Goal: Task Accomplishment & Management: Complete application form

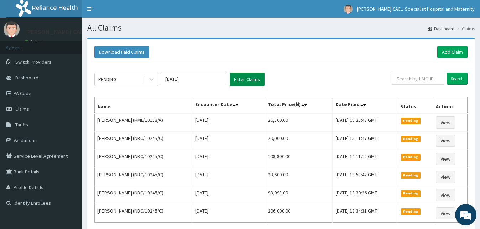
click at [245, 80] on button "Filter Claims" at bounding box center [246, 80] width 35 height 14
click at [244, 81] on button "Filter Claims" at bounding box center [246, 80] width 35 height 14
click at [248, 81] on button "Filter Claims" at bounding box center [246, 80] width 35 height 14
click at [17, 97] on link "PA Code" at bounding box center [41, 93] width 82 height 16
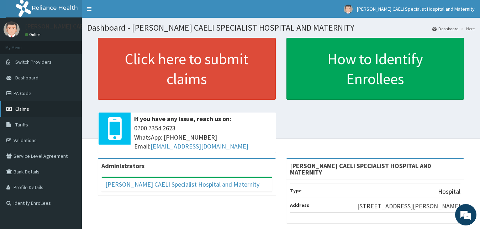
click at [26, 108] on span "Claims" at bounding box center [22, 109] width 14 height 6
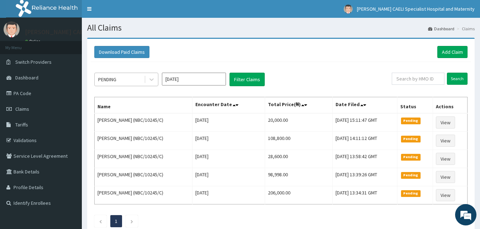
click at [128, 74] on div "PENDING" at bounding box center [119, 79] width 49 height 11
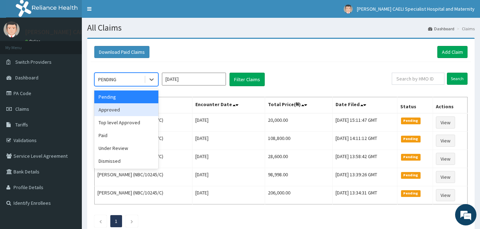
click at [124, 106] on div "Approved" at bounding box center [126, 109] width 64 height 13
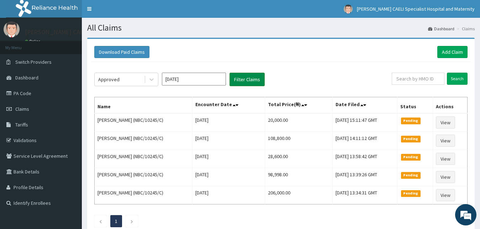
click at [249, 81] on button "Filter Claims" at bounding box center [246, 80] width 35 height 14
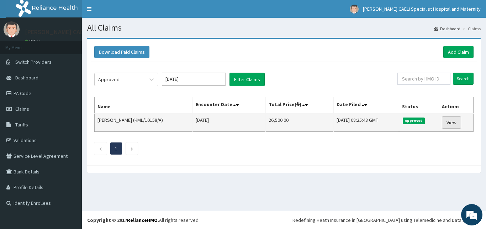
click at [456, 122] on link "View" at bounding box center [451, 122] width 19 height 12
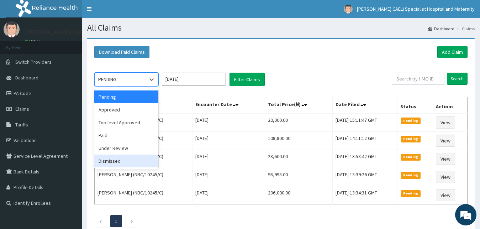
click at [139, 159] on div "Dismissed" at bounding box center [126, 160] width 64 height 13
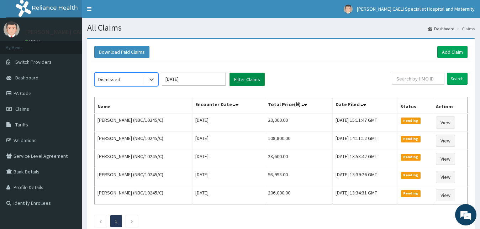
click at [239, 82] on button "Filter Claims" at bounding box center [246, 80] width 35 height 14
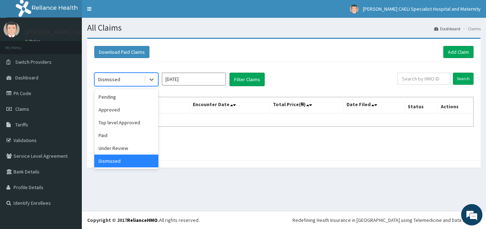
click at [137, 75] on div "Dismissed" at bounding box center [119, 79] width 49 height 11
click at [128, 145] on div "Under Review" at bounding box center [126, 148] width 64 height 13
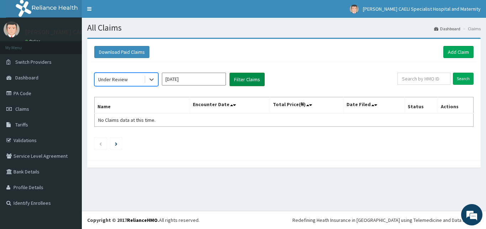
click at [249, 82] on button "Filter Claims" at bounding box center [246, 80] width 35 height 14
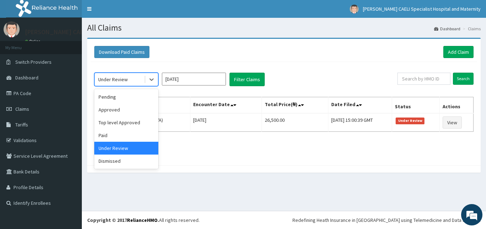
click at [137, 79] on div "Under Review" at bounding box center [119, 79] width 49 height 11
click at [122, 132] on div "Paid" at bounding box center [126, 135] width 64 height 13
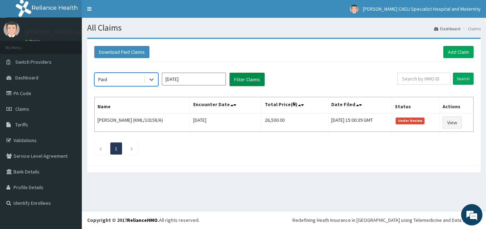
click at [256, 77] on button "Filter Claims" at bounding box center [246, 80] width 35 height 14
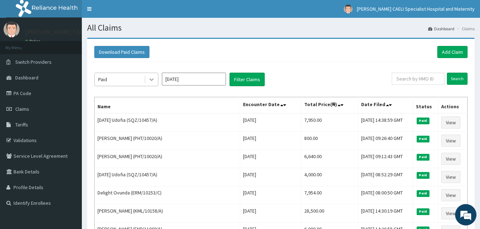
click at [146, 78] on div at bounding box center [151, 79] width 13 height 13
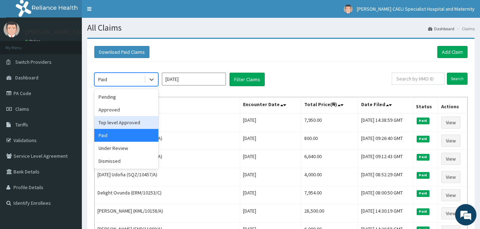
click at [134, 125] on div "Top level Approved" at bounding box center [126, 122] width 64 height 13
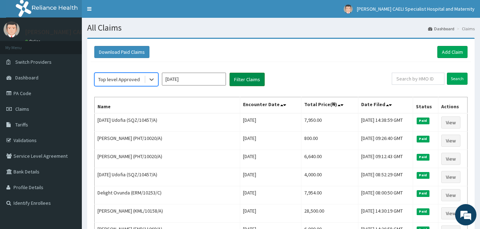
click at [242, 84] on button "Filter Claims" at bounding box center [246, 80] width 35 height 14
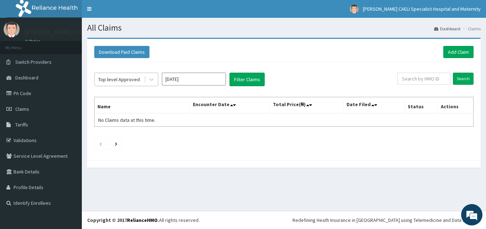
click at [142, 75] on div "Top level Approved" at bounding box center [119, 79] width 49 height 11
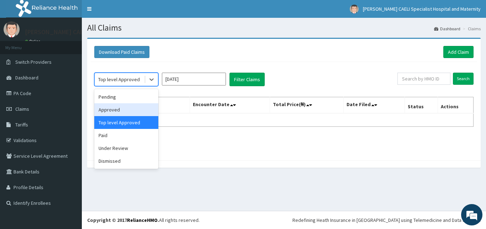
click at [133, 105] on div "Approved" at bounding box center [126, 109] width 64 height 13
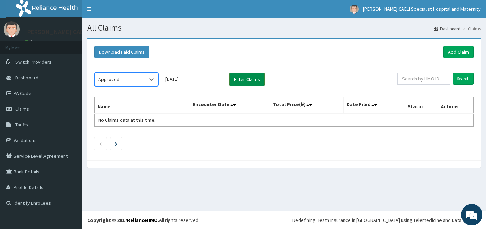
click at [242, 80] on button "Filter Claims" at bounding box center [246, 80] width 35 height 14
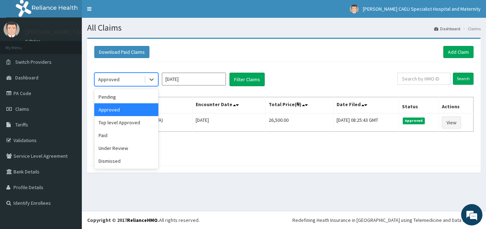
click at [142, 83] on div "Approved" at bounding box center [119, 79] width 49 height 11
click at [141, 100] on div "Pending" at bounding box center [126, 96] width 64 height 13
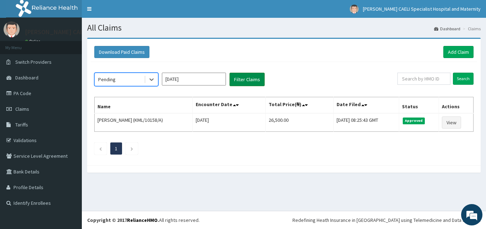
click at [240, 80] on button "Filter Claims" at bounding box center [246, 80] width 35 height 14
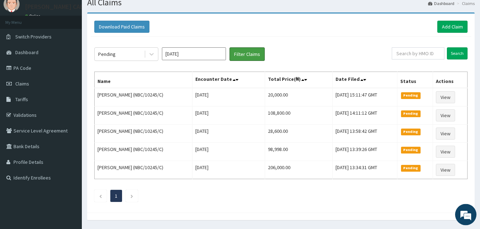
scroll to position [36, 0]
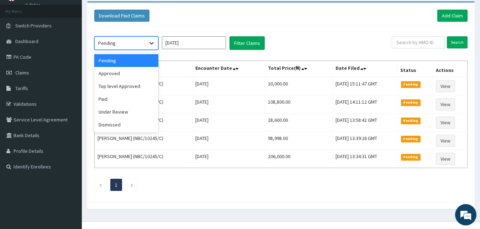
click at [151, 48] on div at bounding box center [151, 43] width 13 height 13
click at [124, 95] on div "Paid" at bounding box center [126, 99] width 64 height 13
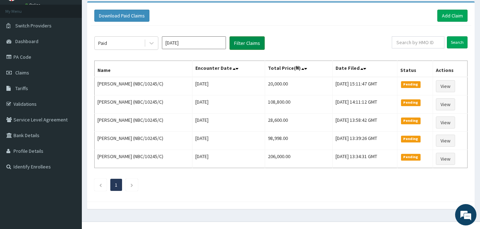
click at [255, 39] on button "Filter Claims" at bounding box center [246, 43] width 35 height 14
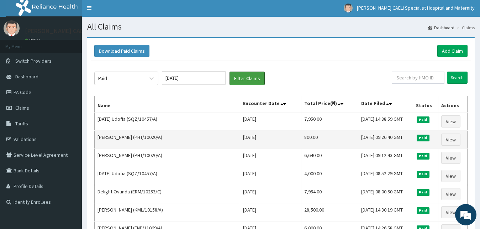
scroll to position [0, 0]
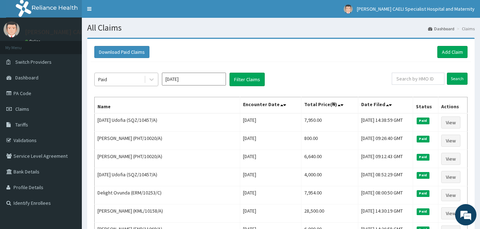
click at [142, 75] on div "Paid" at bounding box center [119, 79] width 49 height 11
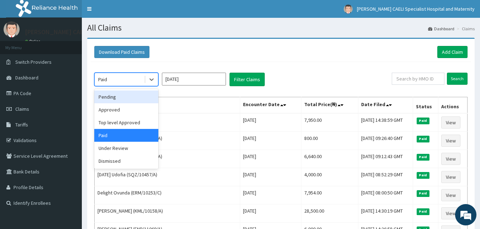
click at [134, 96] on div "Pending" at bounding box center [126, 96] width 64 height 13
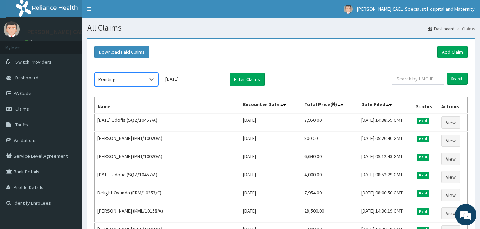
click at [130, 80] on div "Pending" at bounding box center [119, 79] width 49 height 11
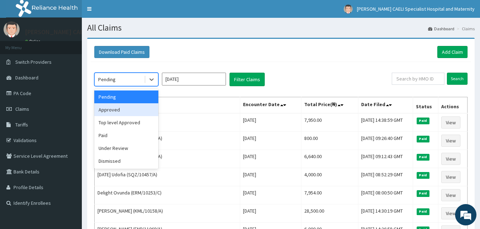
click at [128, 108] on div "Approved" at bounding box center [126, 109] width 64 height 13
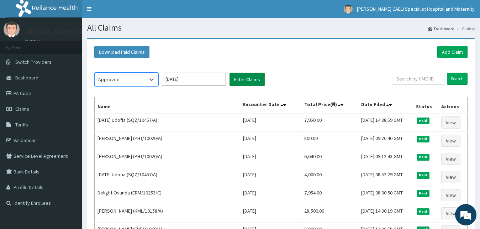
click at [242, 81] on button "Filter Claims" at bounding box center [246, 80] width 35 height 14
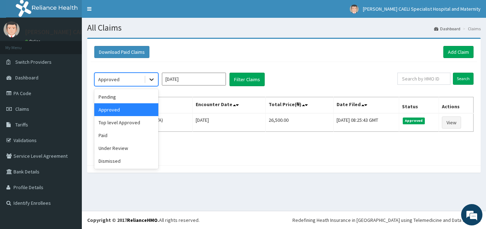
click at [146, 81] on div at bounding box center [151, 79] width 13 height 13
click at [137, 96] on div "Pending" at bounding box center [126, 96] width 64 height 13
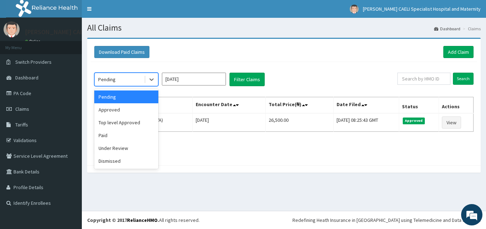
click at [134, 81] on div "Pending" at bounding box center [119, 79] width 49 height 11
click at [137, 107] on div "Approved" at bounding box center [126, 109] width 64 height 13
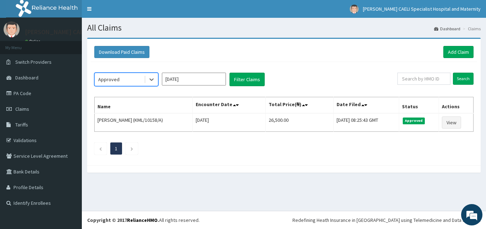
drag, startPoint x: 213, startPoint y: 80, endPoint x: 187, endPoint y: 81, distance: 26.0
click at [212, 80] on input "Aug 2025" at bounding box center [194, 79] width 64 height 13
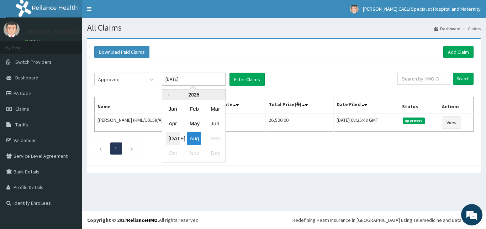
click at [173, 137] on div "Jul" at bounding box center [173, 138] width 14 height 13
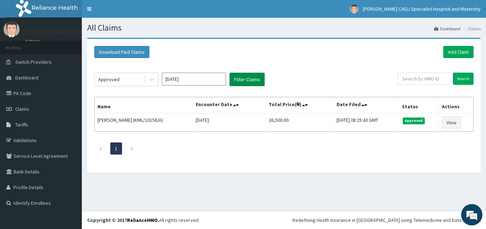
click at [250, 81] on button "Filter Claims" at bounding box center [246, 80] width 35 height 14
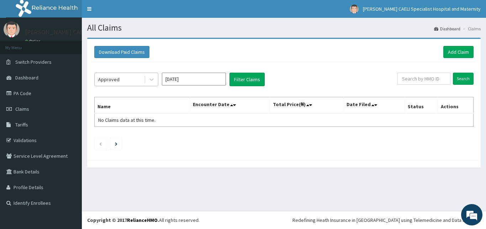
click at [129, 82] on div "Approved" at bounding box center [119, 79] width 49 height 11
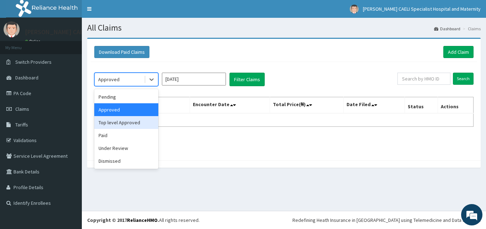
click at [122, 124] on div "Top level Approved" at bounding box center [126, 122] width 64 height 13
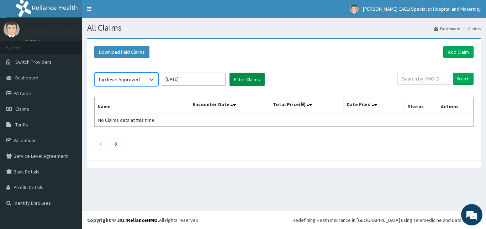
click at [239, 79] on button "Filter Claims" at bounding box center [246, 80] width 35 height 14
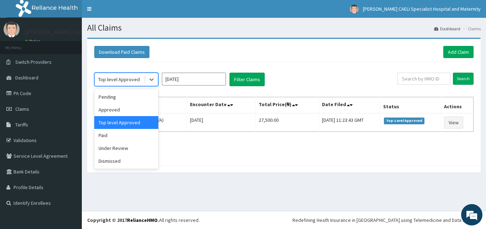
click at [142, 80] on div "Top level Approved" at bounding box center [119, 79] width 49 height 11
click at [127, 139] on div "Paid" at bounding box center [126, 135] width 64 height 13
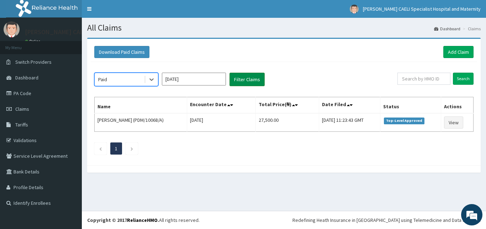
click at [242, 80] on button "Filter Claims" at bounding box center [246, 80] width 35 height 14
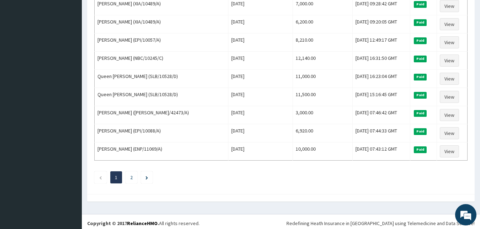
scroll to position [864, 0]
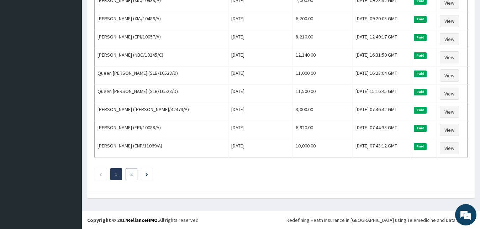
click at [132, 177] on link "2" at bounding box center [131, 174] width 2 height 6
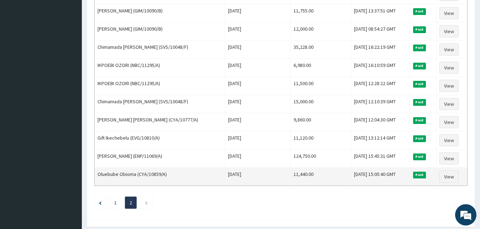
scroll to position [319, 0]
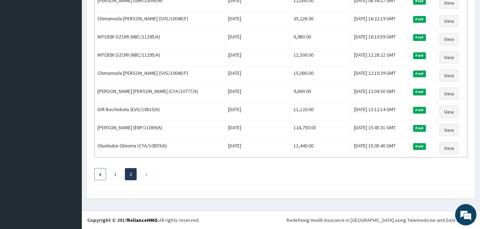
click at [99, 174] on icon "Previous page" at bounding box center [100, 175] width 2 height 4
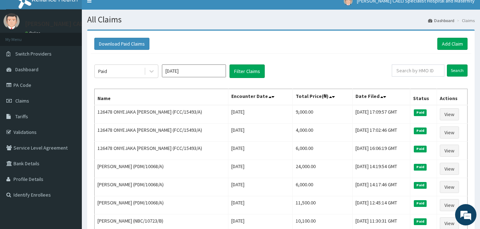
scroll to position [0, 0]
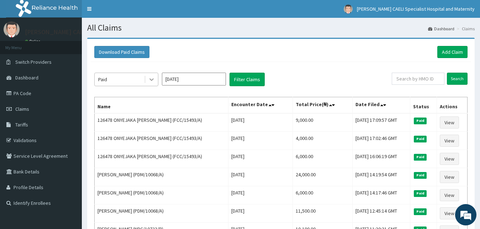
click at [151, 79] on icon at bounding box center [151, 79] width 7 height 7
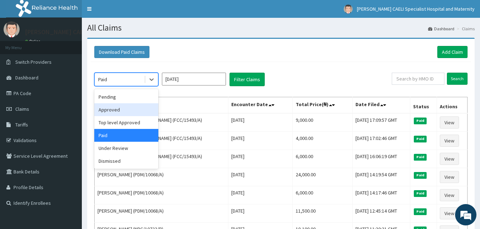
click at [194, 84] on input "Jul 2025" at bounding box center [194, 79] width 64 height 13
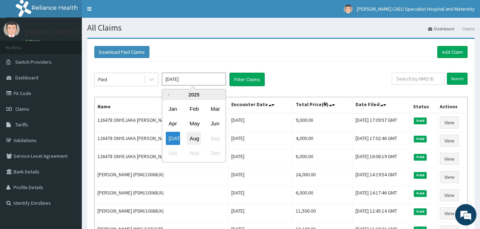
click at [195, 141] on div "Aug" at bounding box center [194, 138] width 14 height 13
type input "[DATE]"
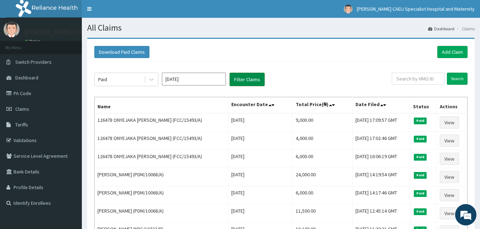
click at [239, 81] on button "Filter Claims" at bounding box center [246, 80] width 35 height 14
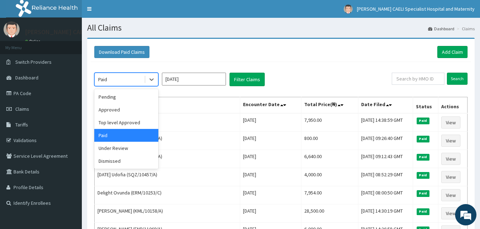
click at [142, 81] on div "Paid" at bounding box center [119, 79] width 49 height 11
click at [141, 120] on div "Top level Approved" at bounding box center [126, 122] width 64 height 13
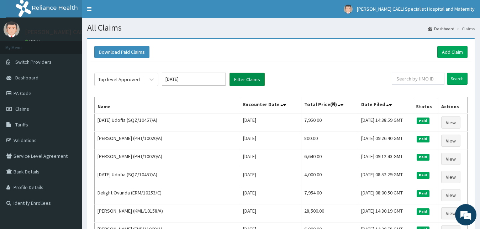
click at [239, 80] on button "Filter Claims" at bounding box center [246, 80] width 35 height 14
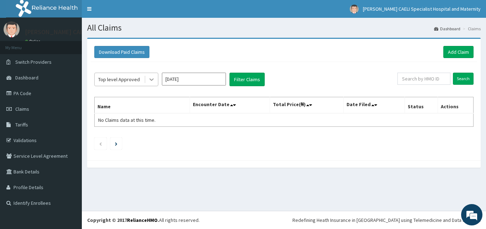
click at [146, 79] on div at bounding box center [151, 79] width 13 height 13
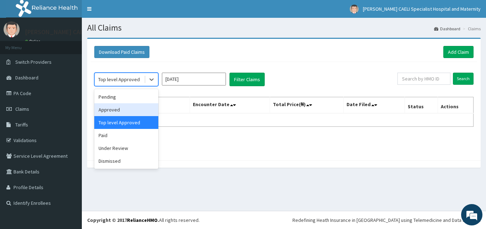
click at [142, 107] on div "Approved" at bounding box center [126, 109] width 64 height 13
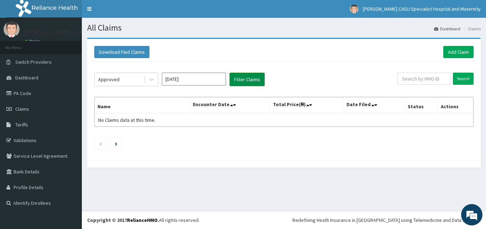
click at [234, 82] on button "Filter Claims" at bounding box center [246, 80] width 35 height 14
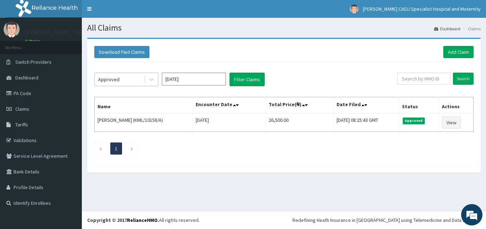
click at [141, 79] on div "Approved" at bounding box center [119, 79] width 49 height 11
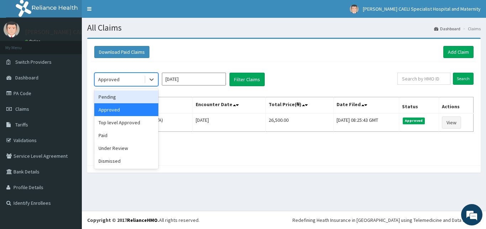
click at [143, 93] on div "Pending" at bounding box center [126, 96] width 64 height 13
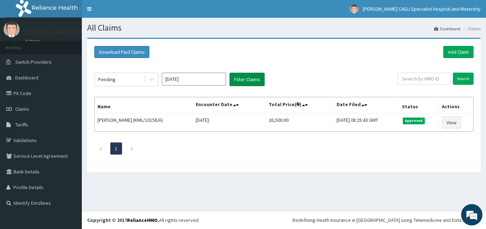
click at [252, 80] on button "Filter Claims" at bounding box center [246, 80] width 35 height 14
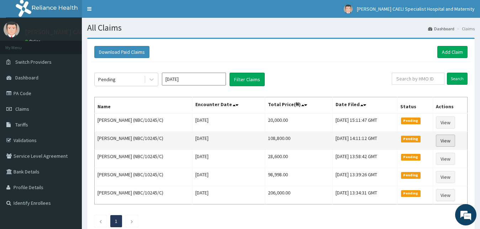
click at [449, 143] on link "View" at bounding box center [445, 140] width 19 height 12
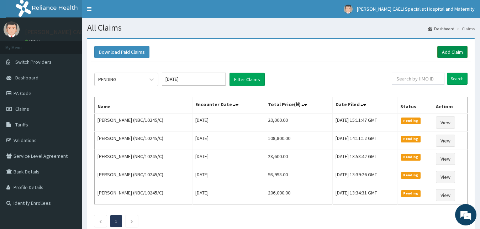
click at [444, 52] on link "Add Claim" at bounding box center [452, 52] width 30 height 12
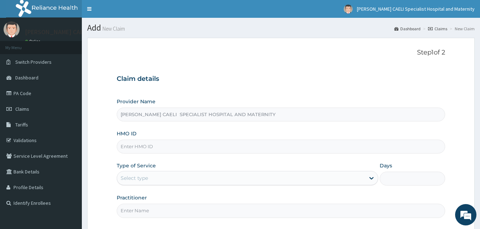
scroll to position [67, 0]
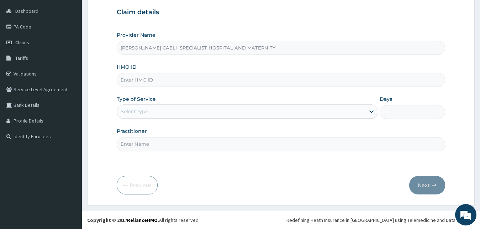
drag, startPoint x: 0, startPoint y: 0, endPoint x: 161, endPoint y: 142, distance: 214.5
click at [161, 142] on input "Practitioner" at bounding box center [281, 144] width 329 height 14
type input "DR MADU NNEKA"
click at [174, 115] on div "Select type" at bounding box center [241, 111] width 248 height 11
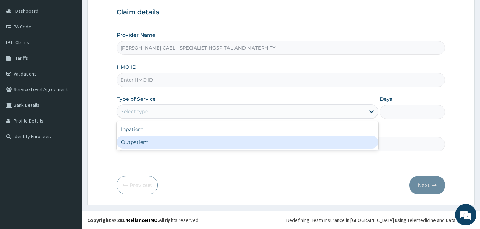
click at [146, 141] on div "Outpatient" at bounding box center [248, 142] width 262 height 13
type input "1"
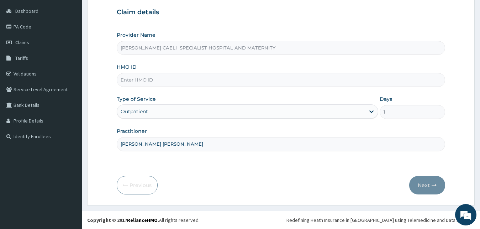
click at [147, 84] on input "HMO ID" at bounding box center [281, 80] width 329 height 14
type input "NBC/10245/A"
click at [422, 187] on button "Next" at bounding box center [427, 185] width 36 height 19
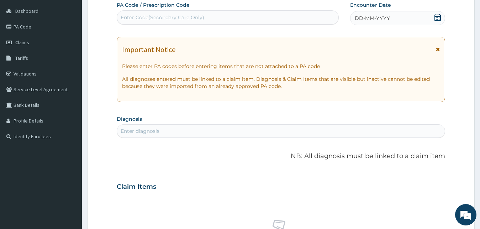
click at [179, 133] on div "Enter diagnosis" at bounding box center [281, 130] width 328 height 11
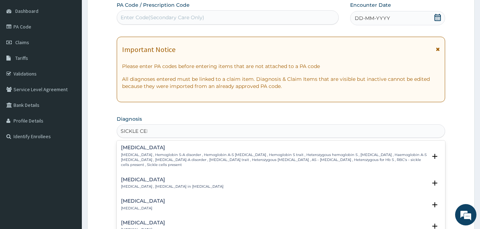
type input "SICKLE CELL"
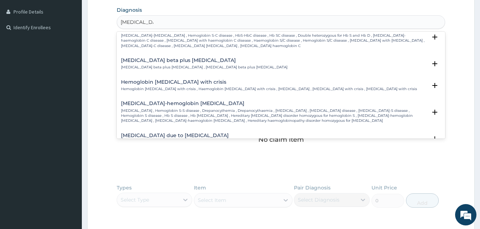
scroll to position [317, 0]
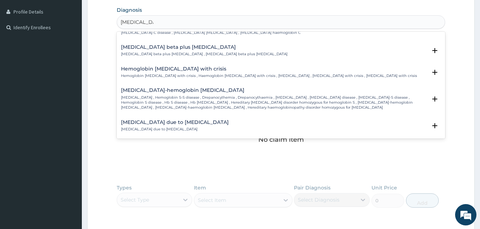
click at [191, 95] on p "Sickle cell anemia , Hemoglobin S-S disease , Drepanocythemia , Drepanocythaemi…" at bounding box center [274, 102] width 306 height 15
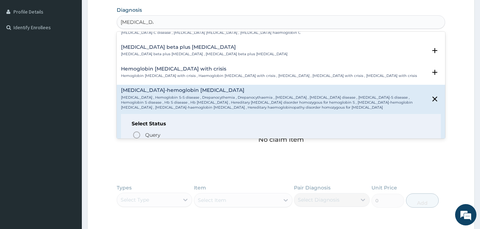
click at [163, 144] on p "Confirmed" at bounding box center [157, 147] width 27 height 7
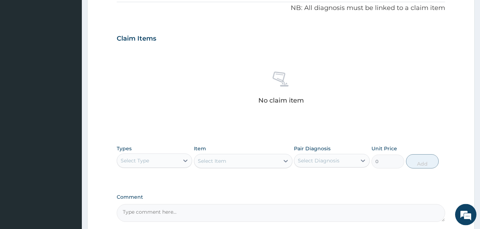
scroll to position [284, 0]
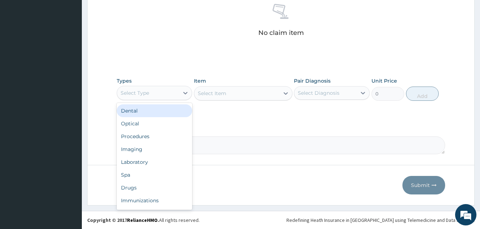
click at [167, 97] on div "Select Type" at bounding box center [148, 92] width 62 height 11
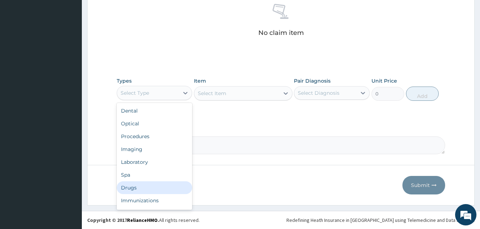
click at [135, 190] on div "Drugs" at bounding box center [155, 187] width 76 height 13
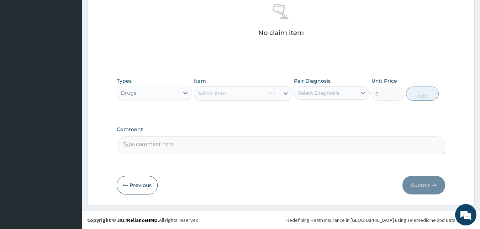
click at [334, 95] on div "Select Diagnosis" at bounding box center [319, 92] width 42 height 7
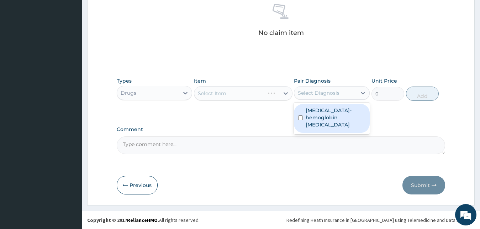
click at [326, 116] on label "Sickle cell-hemoglobin SS disease" at bounding box center [336, 117] width 60 height 21
checkbox input "true"
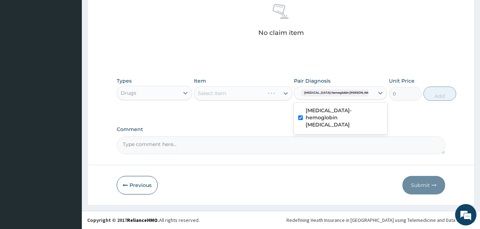
click at [249, 91] on div "Select Item" at bounding box center [243, 93] width 99 height 14
click at [262, 92] on div "Select Item" at bounding box center [243, 93] width 99 height 14
click at [262, 93] on div "Select Item" at bounding box center [243, 93] width 99 height 14
click at [262, 93] on div "Select Item" at bounding box center [236, 93] width 85 height 11
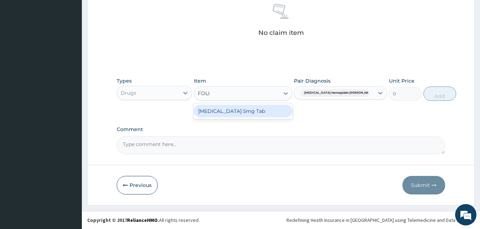
type input "FOLIC"
click at [257, 112] on div "Folic-acid 5mg Tab" at bounding box center [243, 111] width 99 height 13
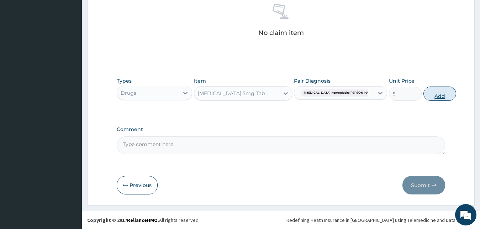
click at [423, 97] on button "Add" at bounding box center [439, 93] width 33 height 14
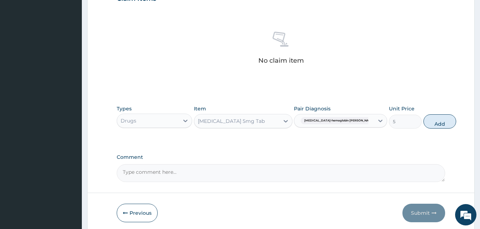
type input "0"
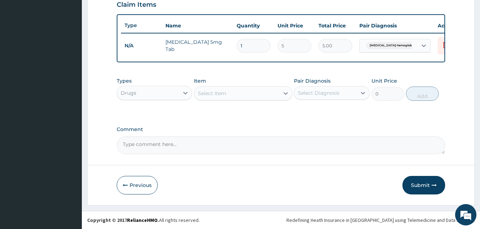
type input "0.00"
type input "3"
type input "15.00"
type input "30"
type input "150.00"
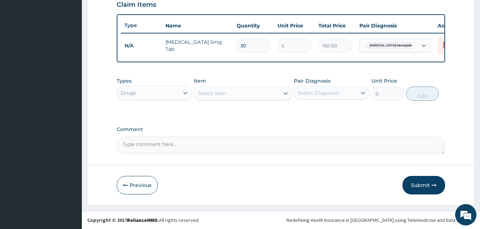
type input "30"
click at [260, 94] on div "Select Item" at bounding box center [236, 93] width 85 height 11
type input "PROGU"
click at [251, 113] on div "Proguanil100mg Tab" at bounding box center [243, 111] width 99 height 13
type input "50"
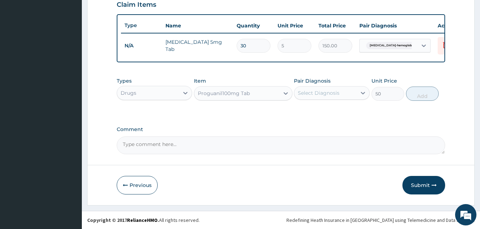
click at [332, 90] on div "Select Diagnosis" at bounding box center [319, 92] width 42 height 7
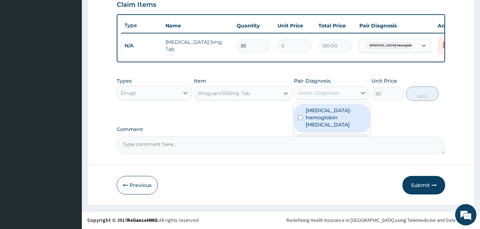
click at [325, 115] on label "Sickle cell-hemoglobin SS disease" at bounding box center [336, 117] width 60 height 21
checkbox input "true"
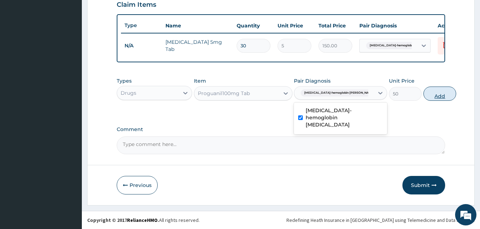
click at [423, 94] on button "Add" at bounding box center [439, 93] width 33 height 14
type input "0"
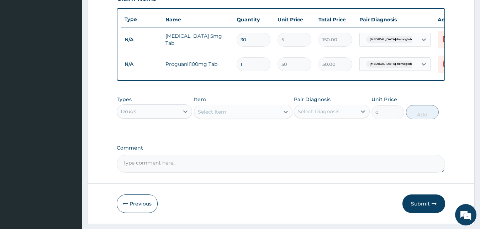
type input "0.00"
type input "3"
type input "150.00"
type input "30"
type input "1500.00"
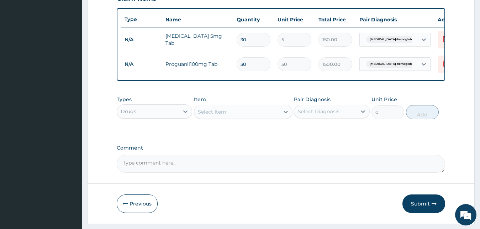
type input "30"
click at [252, 117] on div "Select Item" at bounding box center [236, 111] width 85 height 11
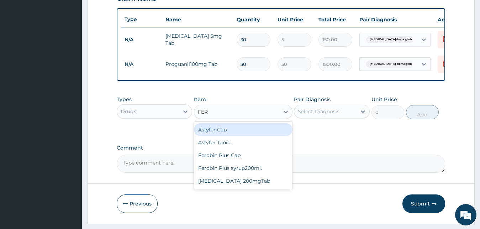
type input "FERO"
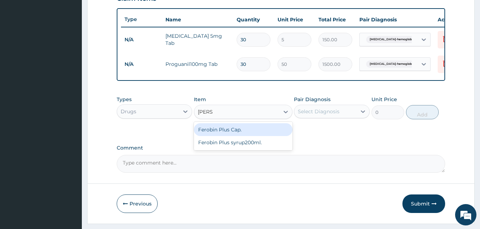
click at [249, 133] on div "Ferobin Plus Cap." at bounding box center [243, 129] width 99 height 13
type input "70"
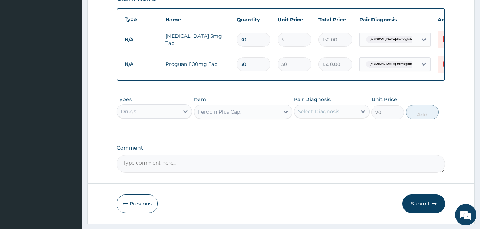
click at [313, 115] on div "Select Diagnosis" at bounding box center [319, 111] width 42 height 7
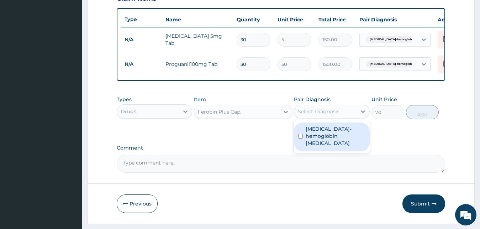
click at [314, 136] on label "Sickle cell-hemoglobin SS disease" at bounding box center [336, 135] width 60 height 21
checkbox input "true"
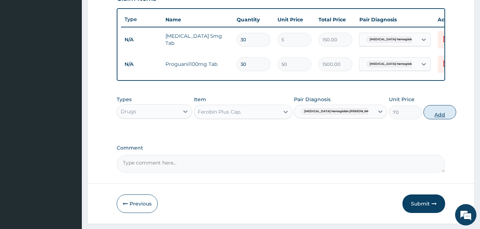
click at [423, 119] on button "Add" at bounding box center [439, 112] width 33 height 14
type input "0"
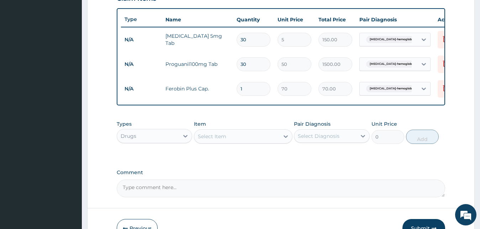
type input "0.00"
type input "3"
type input "210.00"
type input "30"
type input "2100.00"
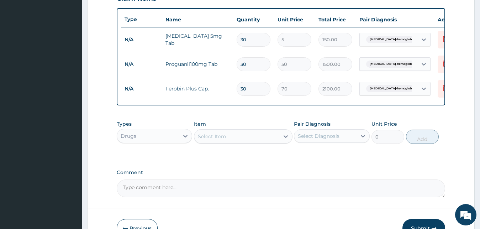
type input "30"
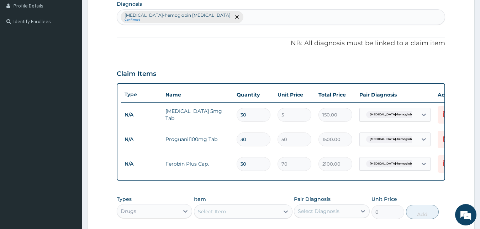
scroll to position [36, 0]
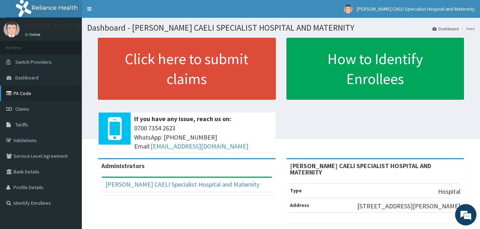
click at [17, 91] on link "PA Code" at bounding box center [41, 93] width 82 height 16
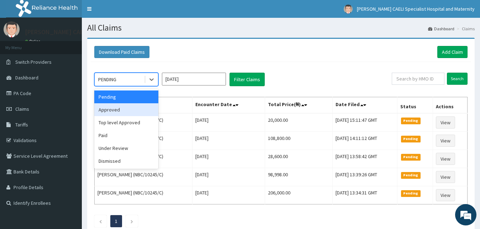
click at [118, 110] on div "Approved" at bounding box center [126, 109] width 64 height 13
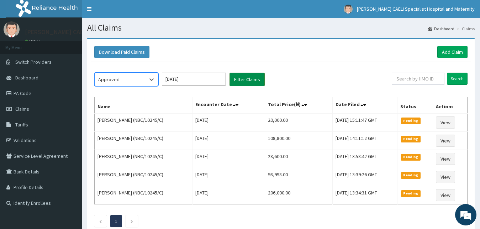
click at [256, 74] on button "Filter Claims" at bounding box center [246, 80] width 35 height 14
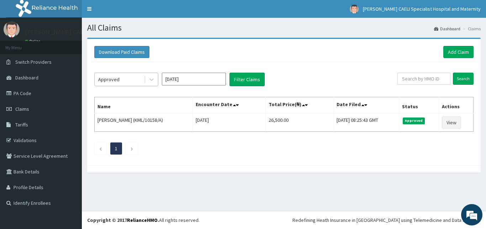
click at [140, 81] on div "Approved" at bounding box center [119, 79] width 49 height 11
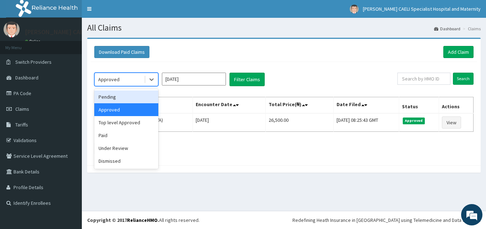
click at [141, 97] on div "Pending" at bounding box center [126, 96] width 64 height 13
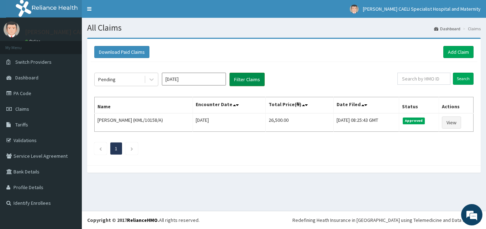
click at [257, 79] on button "Filter Claims" at bounding box center [246, 80] width 35 height 14
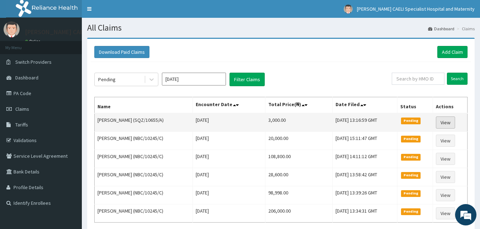
click at [446, 123] on link "View" at bounding box center [445, 122] width 19 height 12
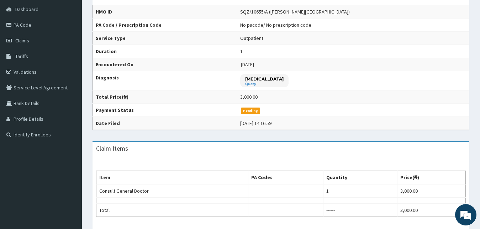
scroll to position [36, 0]
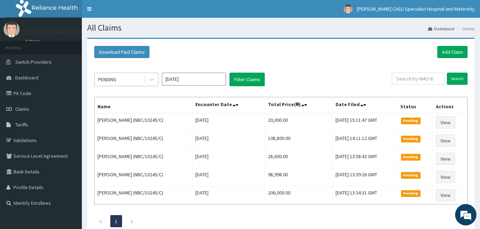
click at [132, 79] on div "PENDING" at bounding box center [119, 79] width 49 height 11
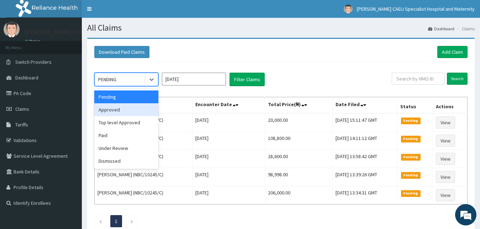
click at [141, 110] on div "Approved" at bounding box center [126, 109] width 64 height 13
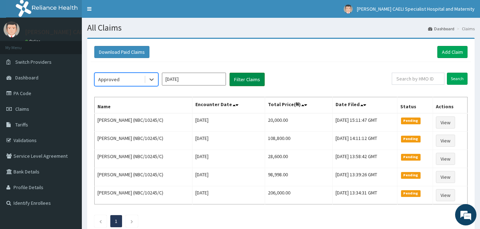
click at [252, 79] on button "Filter Claims" at bounding box center [246, 80] width 35 height 14
click at [247, 79] on button "Filter Claims" at bounding box center [246, 80] width 35 height 14
click at [248, 84] on button "Filter Claims" at bounding box center [246, 80] width 35 height 14
click at [249, 85] on button "Filter Claims" at bounding box center [246, 80] width 35 height 14
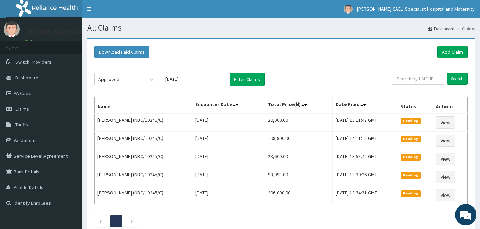
click at [178, 80] on input "Aug 2025" at bounding box center [194, 79] width 64 height 13
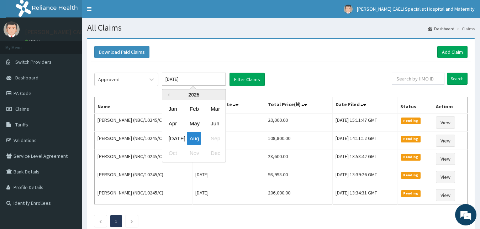
click at [183, 80] on input "Aug 2025" at bounding box center [194, 79] width 64 height 13
click at [138, 79] on div "Approved" at bounding box center [119, 79] width 49 height 11
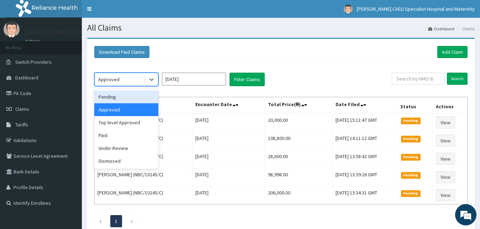
click at [132, 98] on div "Pending" at bounding box center [126, 96] width 64 height 13
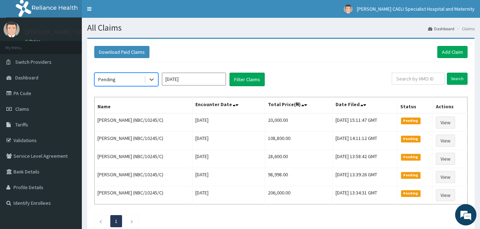
click at [132, 84] on div "Pending" at bounding box center [119, 79] width 49 height 11
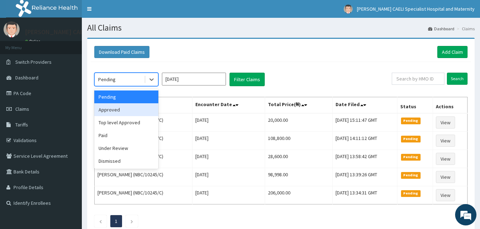
click at [126, 110] on div "Approved" at bounding box center [126, 109] width 64 height 13
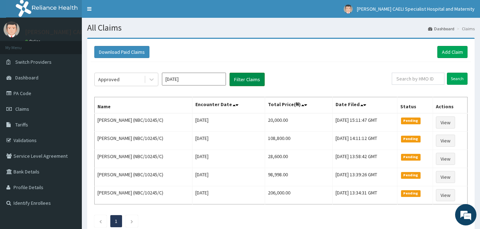
click at [248, 79] on button "Filter Claims" at bounding box center [246, 80] width 35 height 14
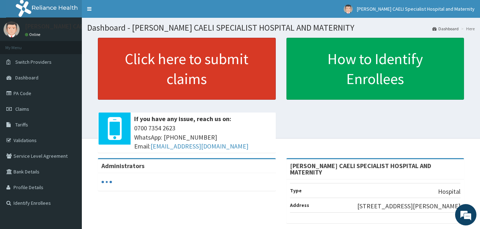
drag, startPoint x: 192, startPoint y: 81, endPoint x: 189, endPoint y: 84, distance: 4.1
click at [189, 84] on link "Click here to submit claims" at bounding box center [187, 69] width 178 height 62
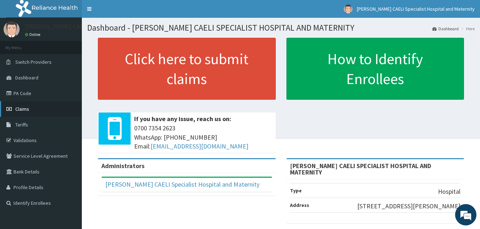
click at [28, 106] on link "Claims" at bounding box center [41, 109] width 82 height 16
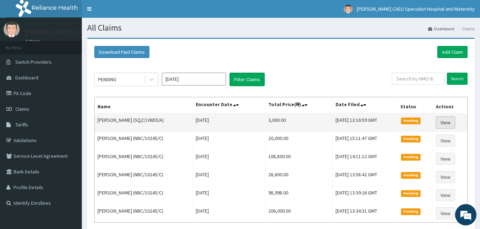
click at [443, 121] on link "View" at bounding box center [445, 122] width 19 height 12
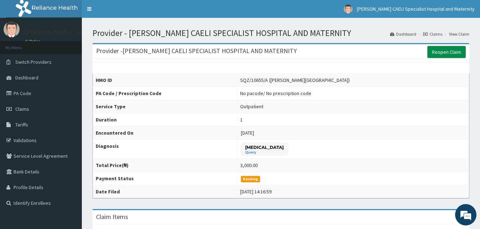
click at [438, 54] on link "Reopen Claim" at bounding box center [446, 52] width 38 height 12
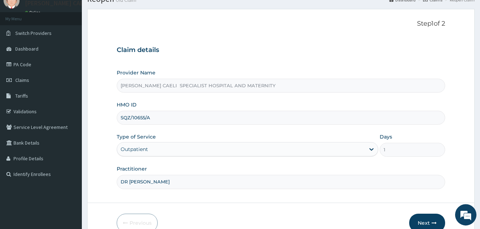
scroll to position [67, 0]
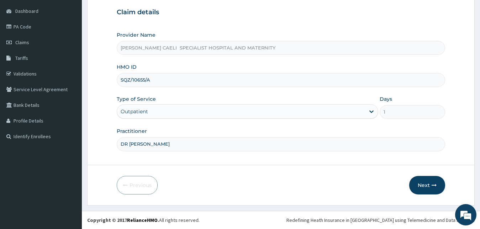
drag, startPoint x: 209, startPoint y: 145, endPoint x: 129, endPoint y: 143, distance: 80.4
click at [129, 143] on input "DR [PERSON_NAME]" at bounding box center [281, 144] width 329 height 14
type input "DR [PERSON_NAME]"
click at [418, 182] on button "Next" at bounding box center [427, 185] width 36 height 19
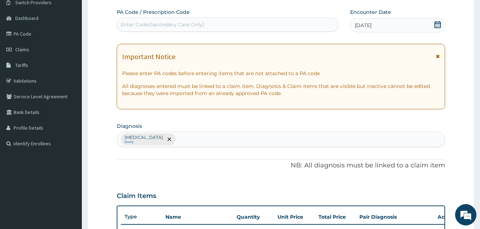
scroll to position [109, 0]
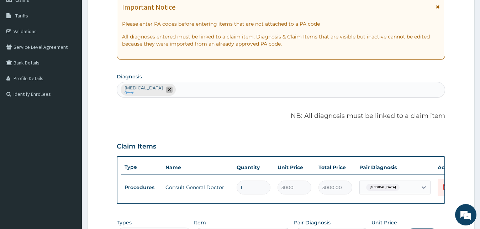
click at [168, 89] on icon "remove selection option" at bounding box center [170, 90] width 4 height 4
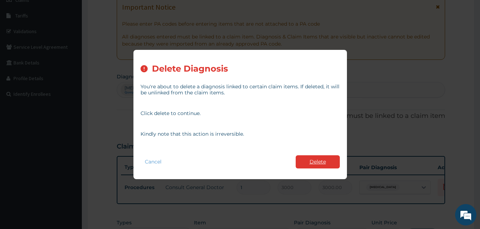
click at [310, 162] on button "Delete" at bounding box center [318, 161] width 44 height 13
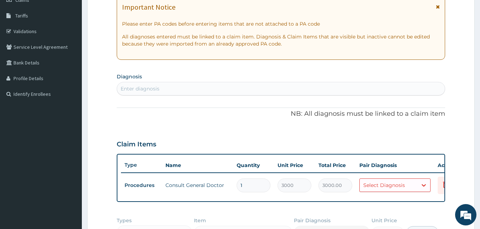
click at [142, 85] on div "Enter diagnosis" at bounding box center [140, 88] width 39 height 7
type input "MALARIA"
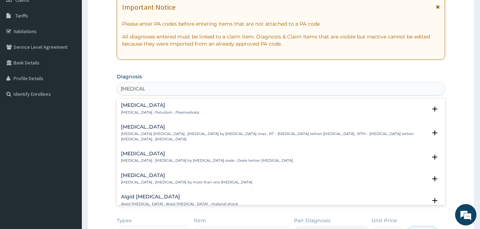
click at [154, 106] on h4 "Malaria" at bounding box center [160, 104] width 78 height 5
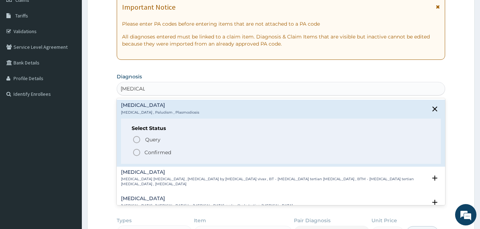
click at [163, 151] on p "Confirmed" at bounding box center [157, 152] width 27 height 7
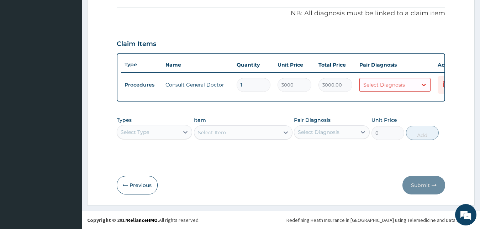
scroll to position [145, 0]
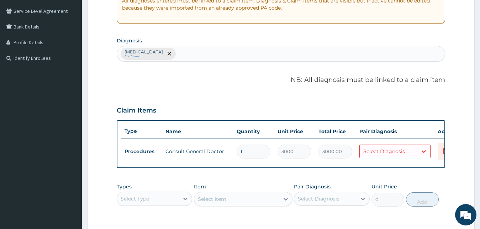
click at [169, 55] on div "Malaria Confirmed" at bounding box center [281, 53] width 328 height 15
type input "TYPHOID"
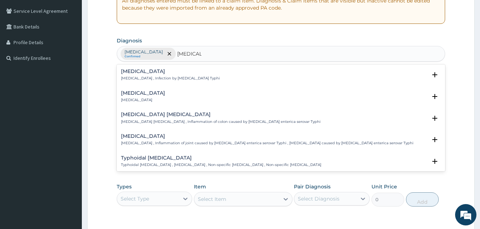
click at [141, 77] on p "Typhoid fever , Infection by Salmonella Typhi" at bounding box center [170, 78] width 99 height 5
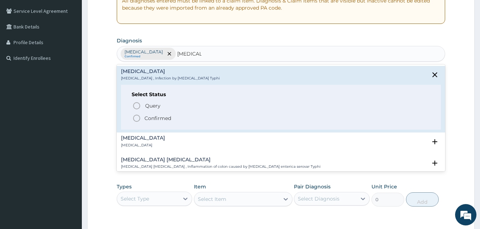
click at [158, 116] on p "Confirmed" at bounding box center [157, 118] width 27 height 7
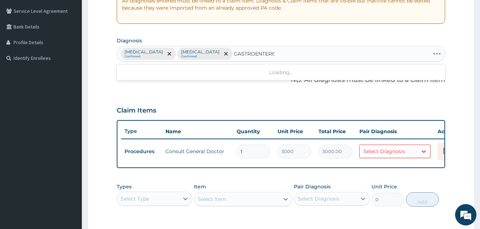
type input "GASTROENTERI"
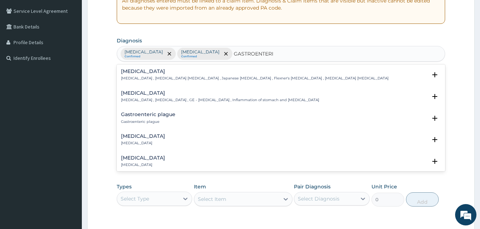
click at [145, 98] on p "Gastroenteritis , Gastroenteropathy , GE - Gastroenteritis , Inflammation of st…" at bounding box center [220, 99] width 198 height 5
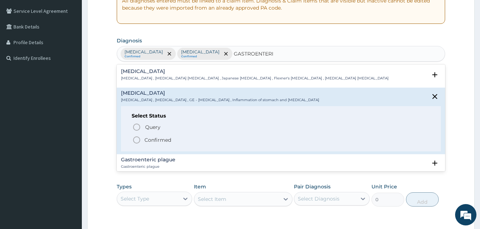
click at [154, 139] on p "Confirmed" at bounding box center [157, 139] width 27 height 7
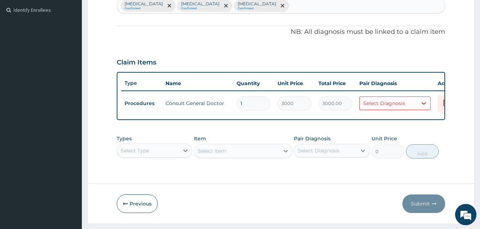
scroll to position [217, 0]
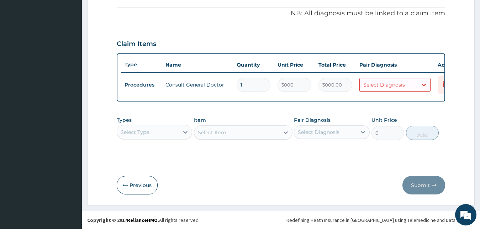
click at [410, 79] on div "Select Diagnosis" at bounding box center [389, 84] width 58 height 11
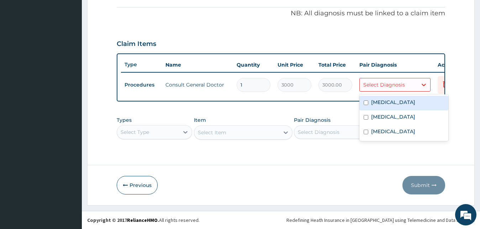
click at [402, 96] on div "Malaria" at bounding box center [403, 103] width 89 height 15
checkbox input "true"
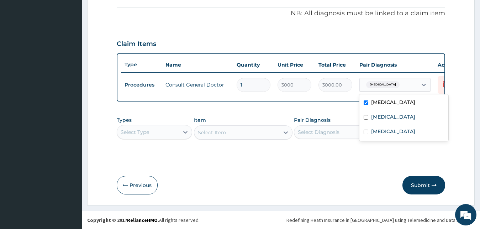
click at [403, 81] on div "Malaria" at bounding box center [389, 85] width 58 height 12
click at [398, 79] on div "Malaria" at bounding box center [389, 85] width 58 height 12
click at [392, 113] on label "Typhoid fever" at bounding box center [393, 116] width 44 height 7
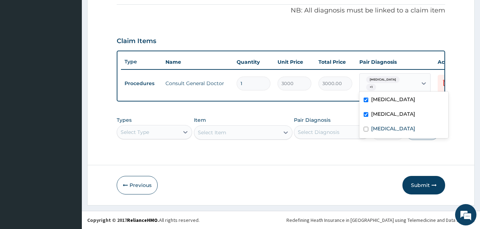
checkbox input "true"
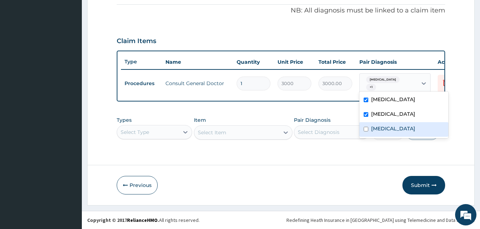
click at [390, 127] on label "Gastroenteritis" at bounding box center [393, 128] width 44 height 7
checkbox input "true"
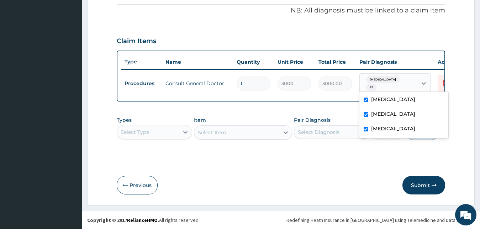
click at [339, 112] on div "PA Code / Prescription Code Enter Code(Secondary Care Only) Encounter Date 15-0…" at bounding box center [281, 4] width 329 height 300
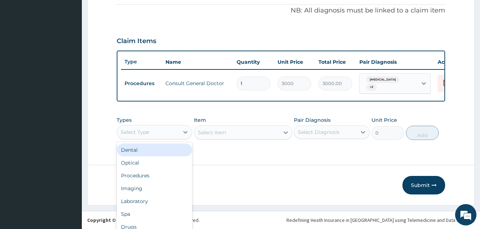
drag, startPoint x: 162, startPoint y: 127, endPoint x: 158, endPoint y: 129, distance: 4.0
click at [162, 127] on div "Types option Dental focused, 1 of 10. 10 results available. Use Up and Down to …" at bounding box center [281, 128] width 329 height 31
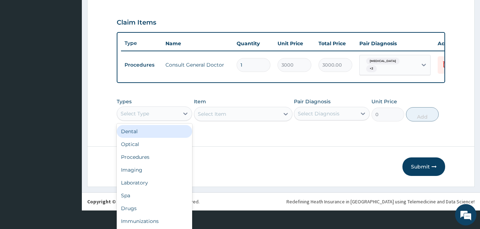
scroll to position [20, 0]
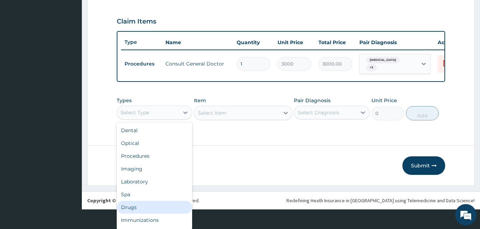
click at [152, 208] on div "Drugs" at bounding box center [155, 207] width 76 height 13
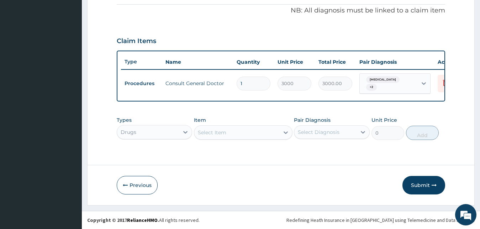
scroll to position [0, 0]
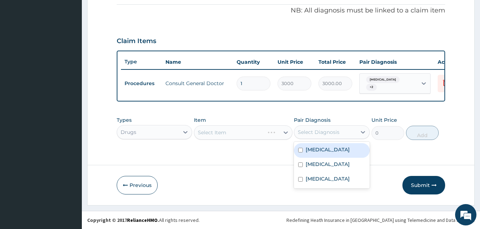
click at [321, 137] on div "Select Diagnosis" at bounding box center [325, 131] width 62 height 11
click at [326, 150] on div "Malaria" at bounding box center [332, 150] width 76 height 15
checkbox input "true"
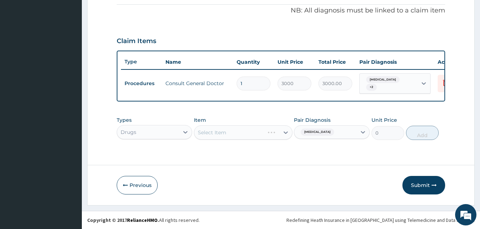
click at [255, 135] on div "Select Item" at bounding box center [243, 132] width 99 height 14
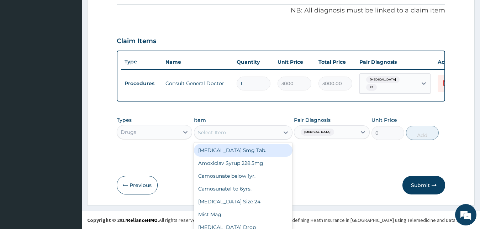
click at [255, 135] on div "option Amlodipine 5mg Tab. focused, 1 of 905. 905 results available. Use Up and…" at bounding box center [243, 132] width 99 height 14
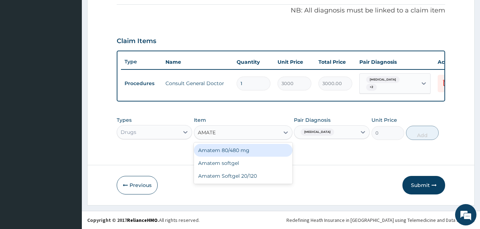
type input "AMATEM"
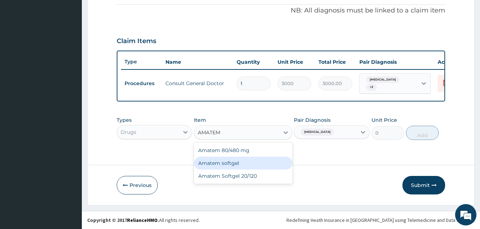
click at [244, 163] on div "Amatem softgel" at bounding box center [243, 163] width 99 height 13
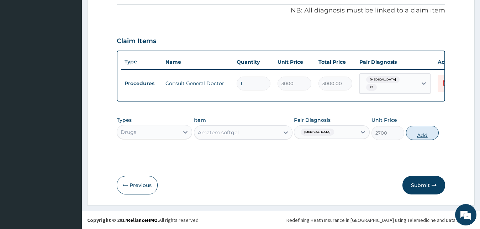
click at [417, 134] on button "Add" at bounding box center [422, 133] width 33 height 14
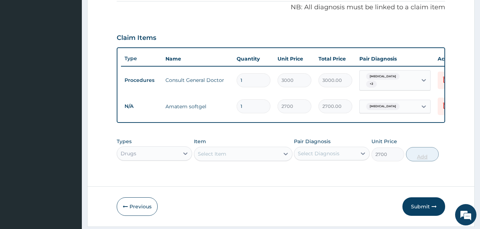
type input "0"
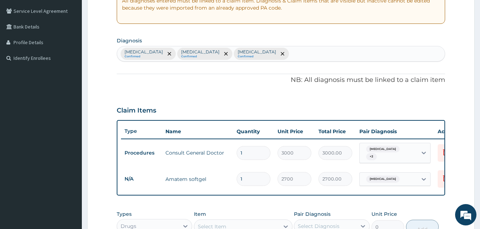
scroll to position [242, 0]
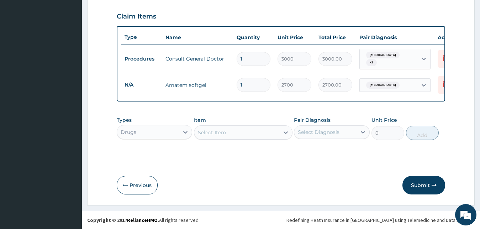
click at [227, 130] on div "Select Item" at bounding box center [236, 132] width 85 height 11
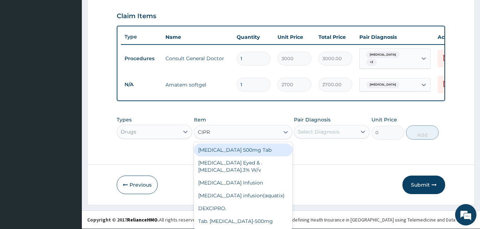
scroll to position [0, 0]
type input "CIPROF"
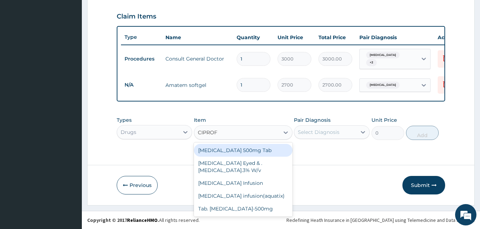
scroll to position [0, 0]
click at [246, 151] on div "Ciprofloxacin 500mg Tab" at bounding box center [243, 150] width 99 height 13
type input "60"
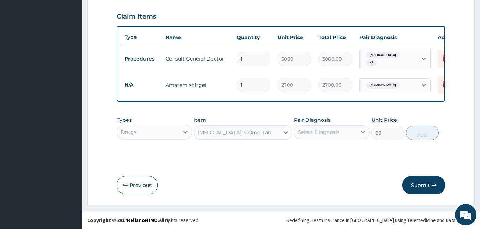
click at [256, 132] on div "Ciprofloxacin 500mg Tab" at bounding box center [236, 132] width 85 height 11
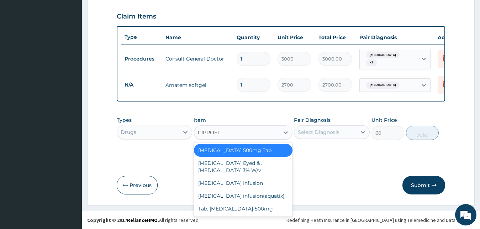
type input "CIPROFLO"
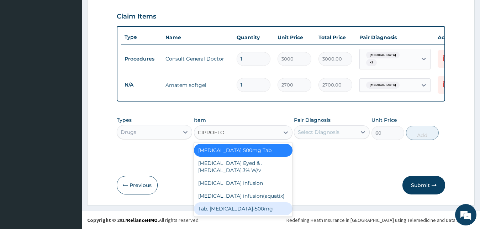
click at [250, 206] on div "Tab. Ciprofloxacin-500mg" at bounding box center [243, 208] width 99 height 13
type input "110"
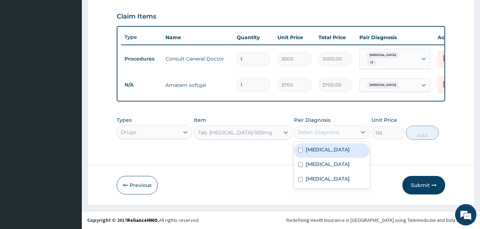
click at [351, 130] on div "Select Diagnosis" at bounding box center [325, 131] width 62 height 11
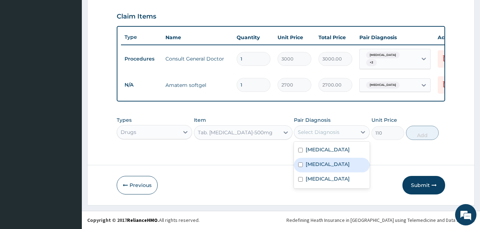
click at [337, 165] on label "Typhoid fever" at bounding box center [328, 163] width 44 height 7
checkbox input "true"
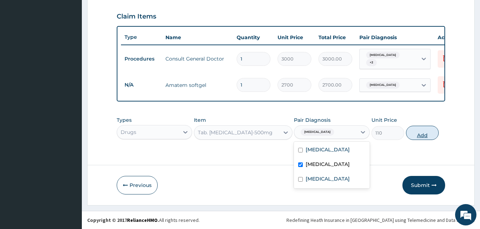
click at [417, 134] on button "Add" at bounding box center [422, 133] width 33 height 14
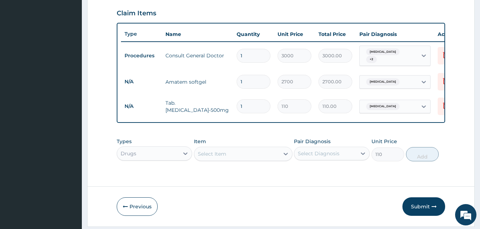
type input "0"
click at [240, 154] on div "Select Item" at bounding box center [236, 153] width 85 height 11
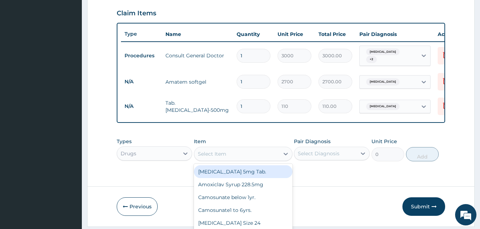
scroll to position [20, 0]
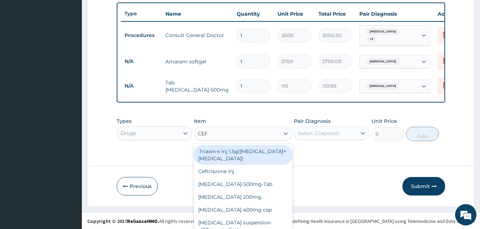
type input "CEFP"
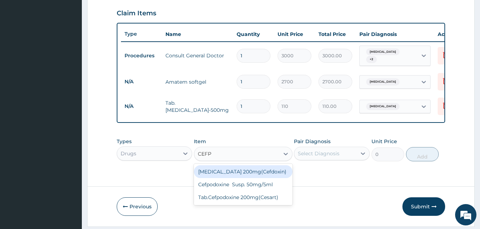
scroll to position [0, 0]
click at [254, 176] on div "Cefpodoxime 200mg(Cefdoxin)" at bounding box center [243, 171] width 99 height 13
type input "550"
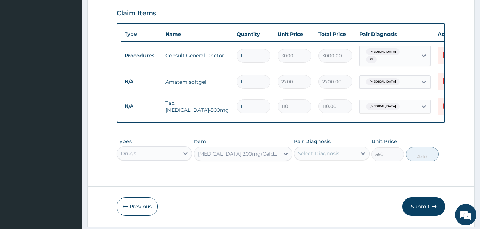
click at [242, 155] on div "Cefpodoxime 200mg(Cefdoxin)" at bounding box center [243, 154] width 99 height 14
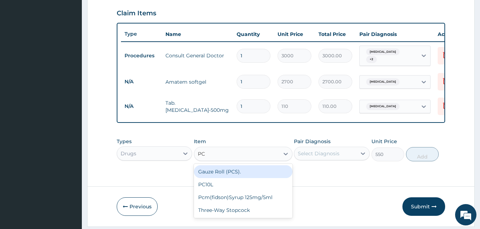
type input "P"
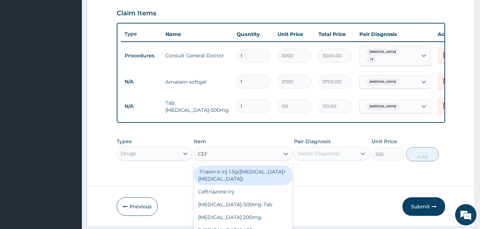
type input "CEFP"
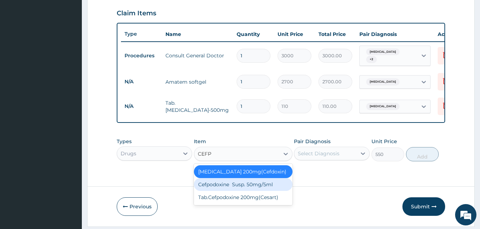
click at [244, 183] on div "Cefpodoxine Susp. 50mg/5ml" at bounding box center [243, 184] width 99 height 13
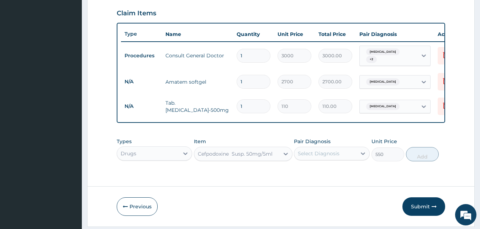
type input "3000"
click at [242, 160] on div "option Cefpodoxine Susp. 50mg/5ml, selected. Select is focused ,type to refine …" at bounding box center [243, 154] width 99 height 14
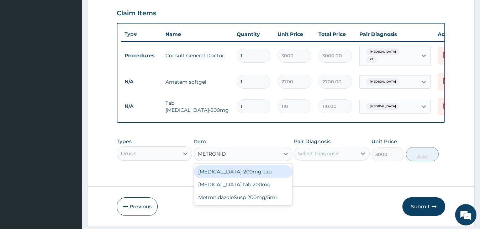
type input "METRONI"
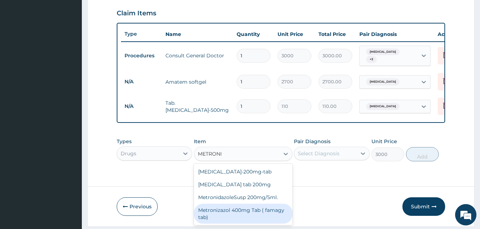
click at [249, 214] on div "Metronizazol 400mg Tab ( famagy tab)" at bounding box center [243, 214] width 99 height 20
type input "20"
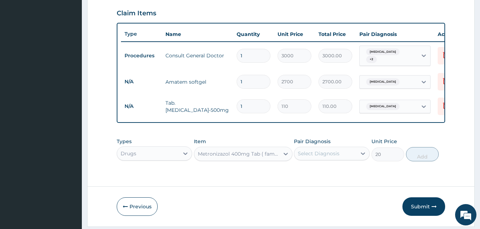
click at [335, 157] on div "Select Diagnosis" at bounding box center [319, 153] width 42 height 7
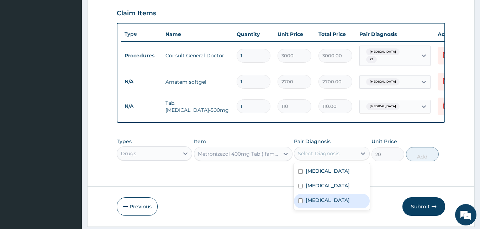
click at [331, 204] on label "Gastroenteritis" at bounding box center [328, 199] width 44 height 7
checkbox input "true"
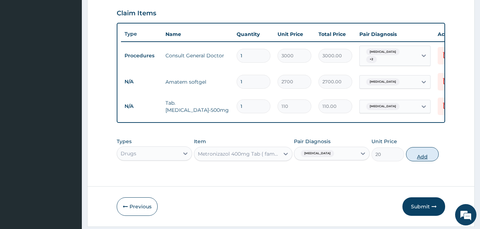
click at [410, 158] on button "Add" at bounding box center [422, 154] width 33 height 14
type input "0"
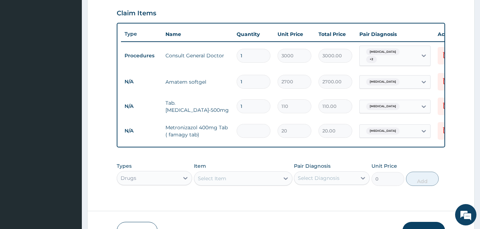
type input "0.00"
type input "4"
type input "80.00"
type input "40"
type input "800.00"
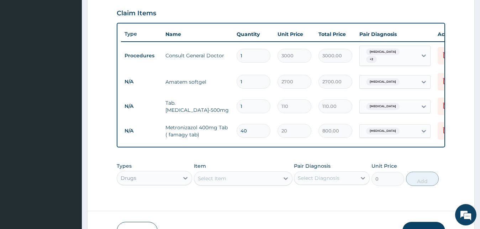
type input "4"
type input "80.00"
type input "0.00"
type input "2"
type input "40.00"
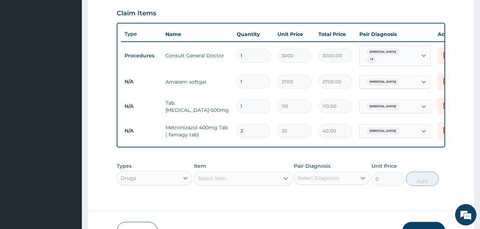
type input "20"
type input "400.00"
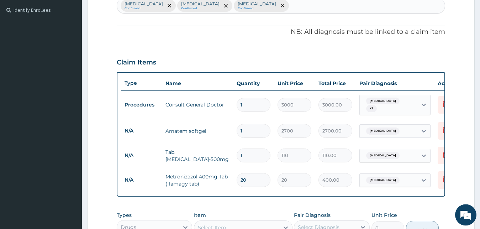
scroll to position [97, 0]
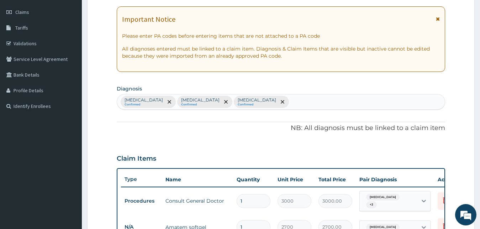
type input "20"
click at [263, 101] on div "Malaria Confirmed Typhoid fever Confirmed Gastroenteritis Confirmed" at bounding box center [281, 101] width 328 height 15
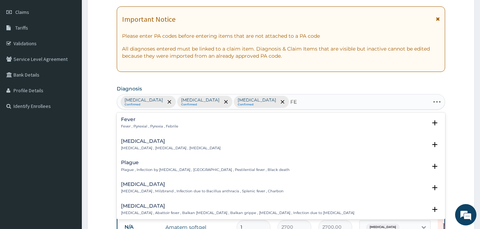
type input "F"
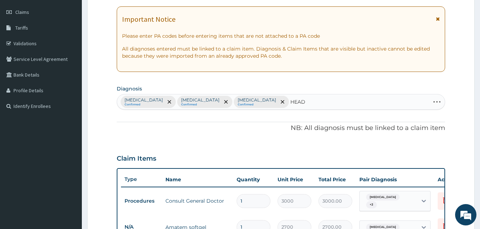
type input "HEADA"
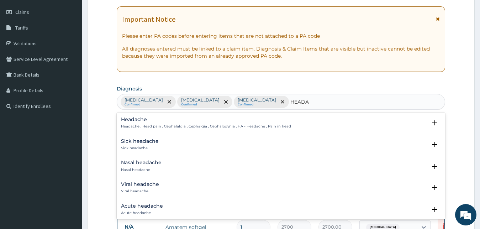
click at [171, 123] on div "Headache Headache , Head pain , Cephalalgia , Cephalgia , Cephalodynia , HA - H…" at bounding box center [206, 123] width 170 height 12
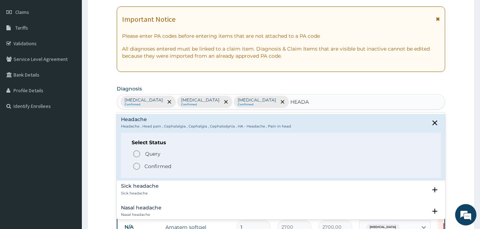
click at [155, 167] on p "Confirmed" at bounding box center [157, 166] width 27 height 7
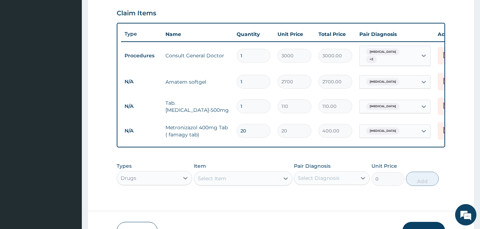
scroll to position [291, 0]
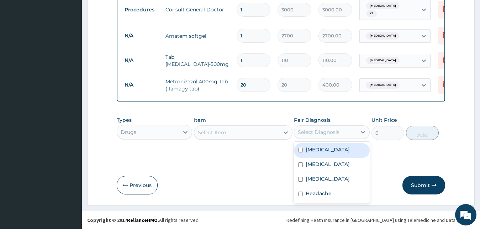
click at [296, 130] on div "Select Diagnosis" at bounding box center [325, 131] width 62 height 11
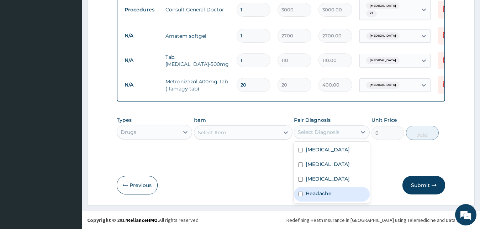
click at [338, 195] on div "Headache" at bounding box center [332, 194] width 76 height 15
checkbox input "true"
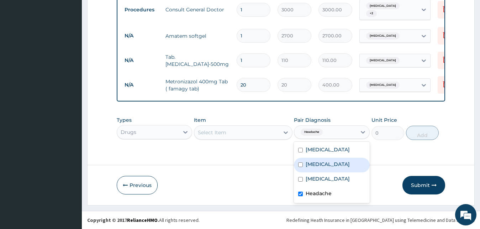
click at [261, 133] on div "Select Item" at bounding box center [236, 132] width 85 height 11
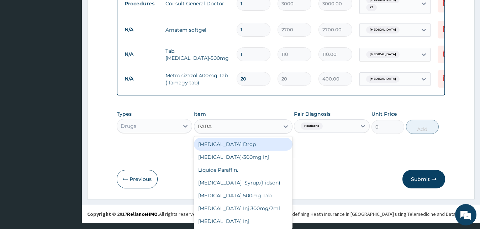
scroll to position [6, 0]
type input "PARAC"
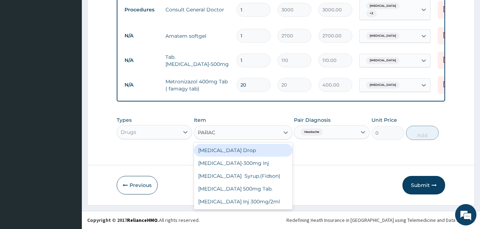
scroll to position [0, 0]
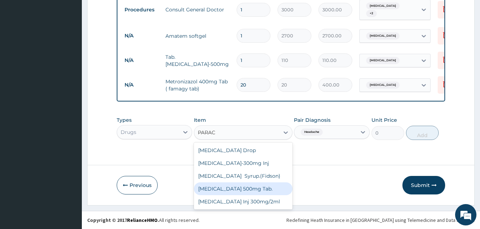
click at [272, 189] on div "Paracetamol 500mg Tab." at bounding box center [243, 188] width 99 height 13
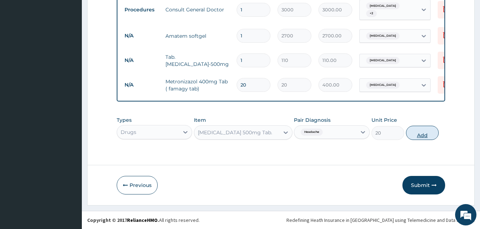
click at [427, 136] on button "Add" at bounding box center [422, 133] width 33 height 14
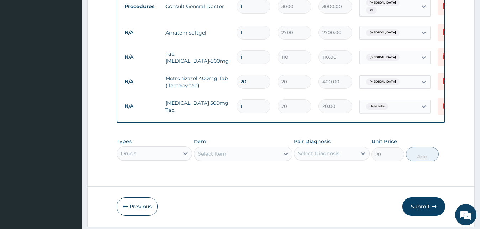
type input "0"
type input "18"
type input "360.00"
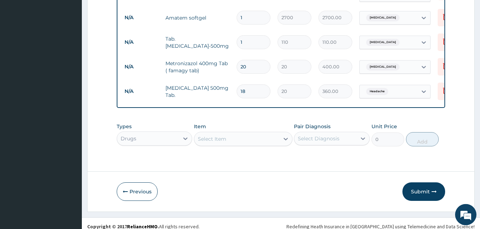
scroll to position [316, 0]
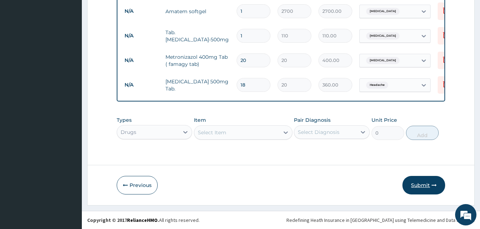
type input "18"
drag, startPoint x: 419, startPoint y: 185, endPoint x: 354, endPoint y: 96, distance: 110.7
click at [416, 191] on button "Submit" at bounding box center [423, 185] width 43 height 19
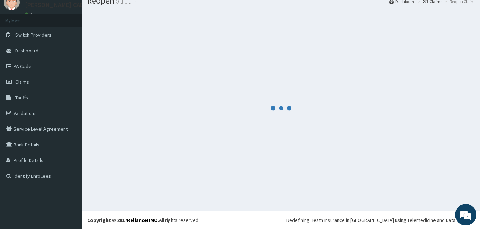
scroll to position [27, 0]
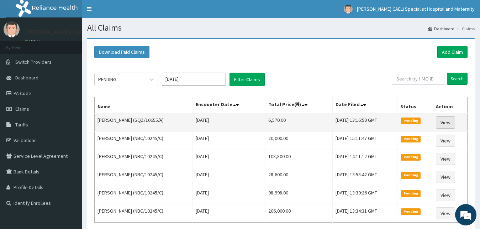
click at [447, 121] on link "View" at bounding box center [445, 122] width 19 height 12
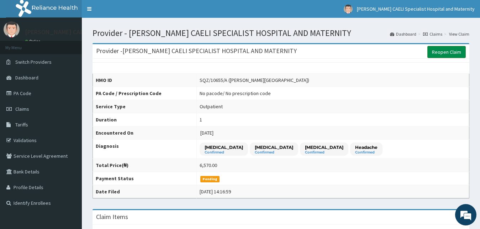
click at [447, 49] on link "Reopen Claim" at bounding box center [446, 52] width 38 height 12
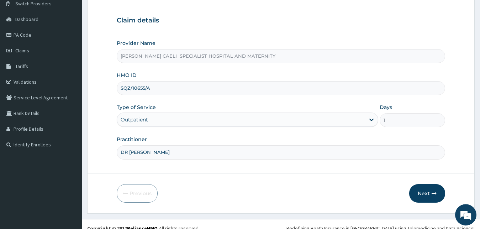
scroll to position [67, 0]
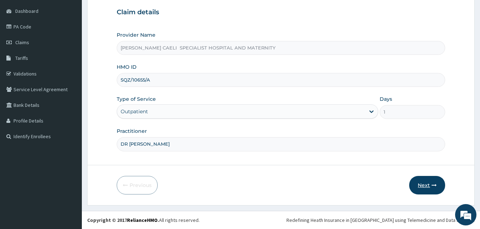
click at [423, 183] on button "Next" at bounding box center [427, 185] width 36 height 19
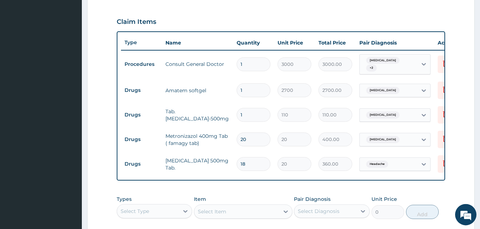
scroll to position [248, 0]
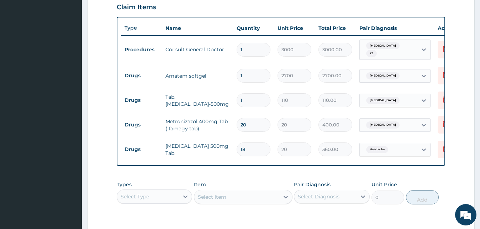
click at [249, 100] on input "1" at bounding box center [254, 100] width 34 height 14
type input "10"
type input "1100.00"
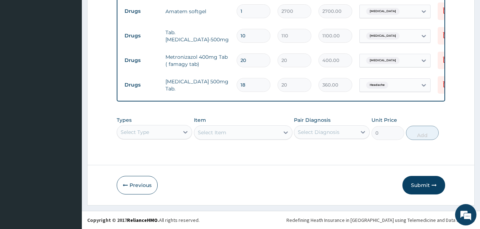
scroll to position [0, 0]
type input "10"
click at [424, 185] on button "Submit" at bounding box center [423, 185] width 43 height 19
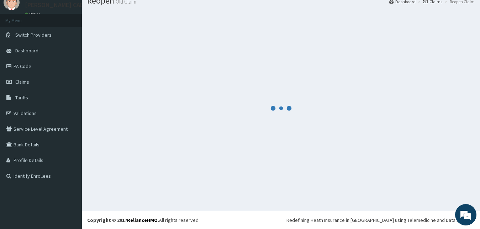
scroll to position [27, 0]
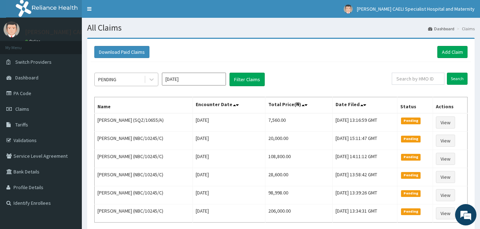
click at [144, 82] on div at bounding box center [151, 79] width 14 height 13
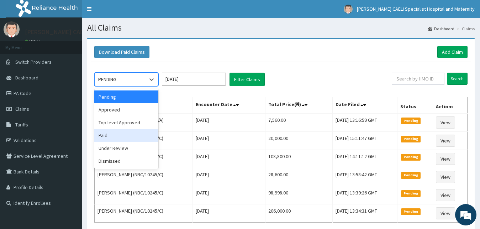
click at [132, 136] on div "Paid" at bounding box center [126, 135] width 64 height 13
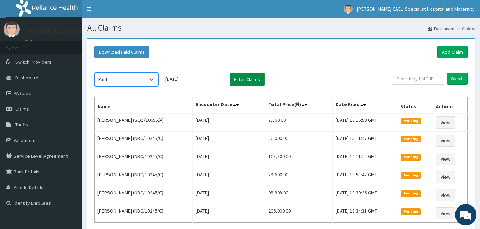
click at [240, 79] on button "Filter Claims" at bounding box center [246, 80] width 35 height 14
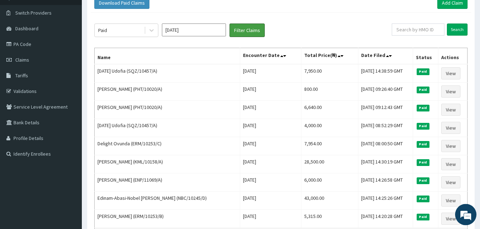
scroll to position [36, 0]
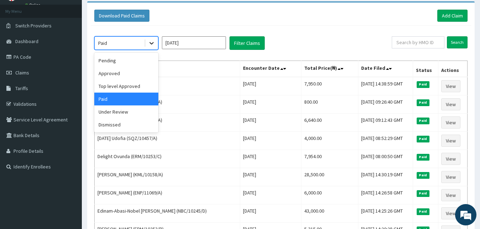
click at [152, 47] on div at bounding box center [151, 43] width 13 height 13
click at [138, 57] on div "Pending" at bounding box center [126, 60] width 64 height 13
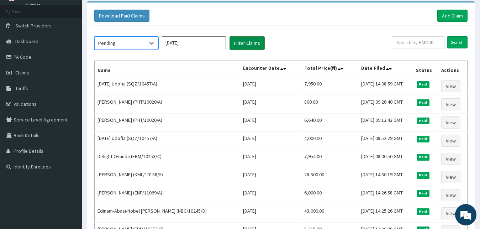
click at [250, 41] on button "Filter Claims" at bounding box center [246, 43] width 35 height 14
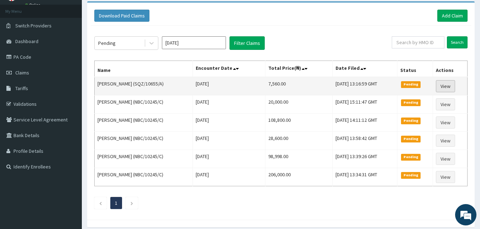
click at [449, 85] on link "View" at bounding box center [445, 86] width 19 height 12
